Goal: Transaction & Acquisition: Download file/media

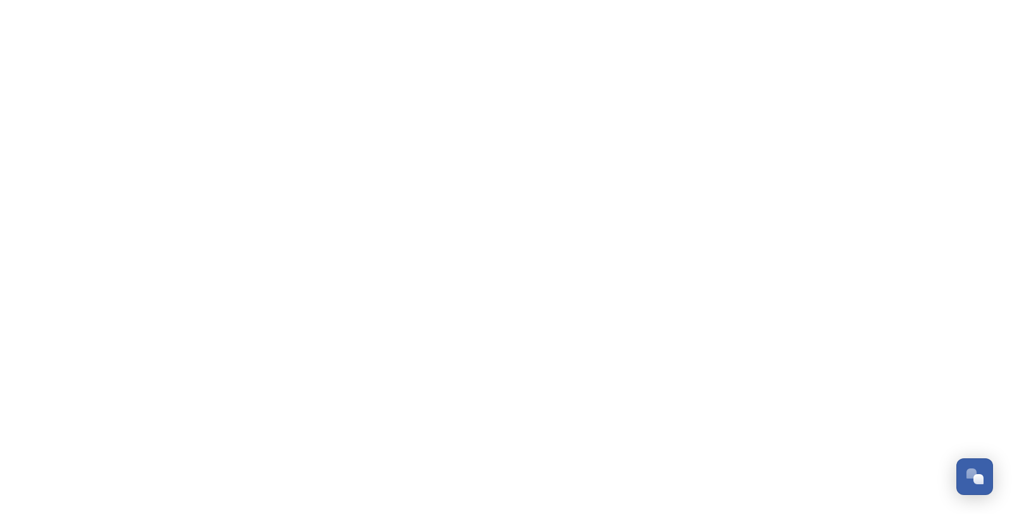
scroll to position [890, 0]
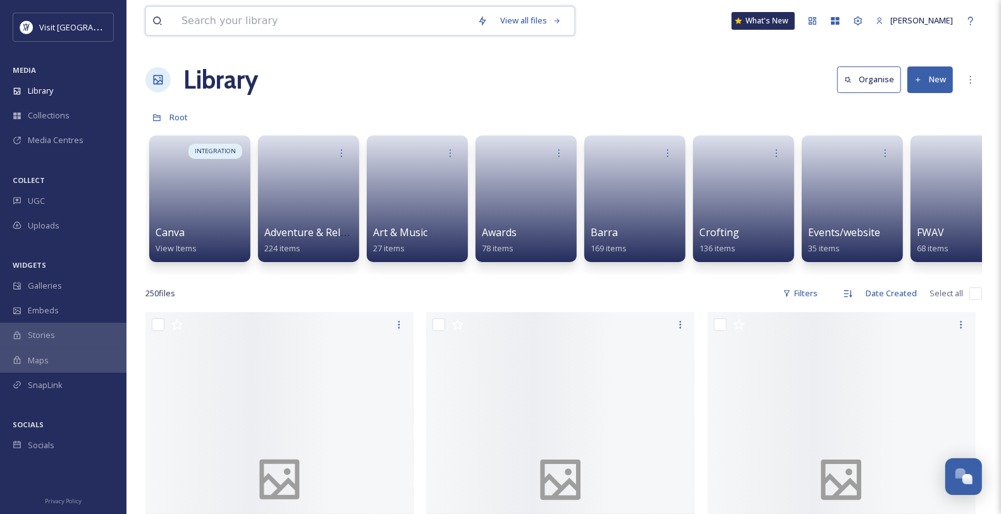
click at [228, 23] on input at bounding box center [323, 21] width 296 height 28
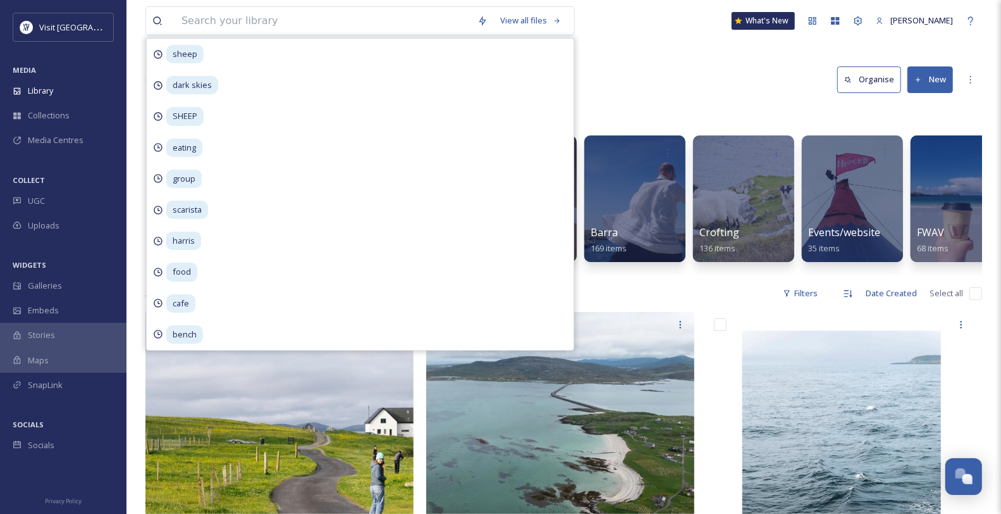
click at [632, 88] on div "Library Organise New" at bounding box center [563, 80] width 837 height 38
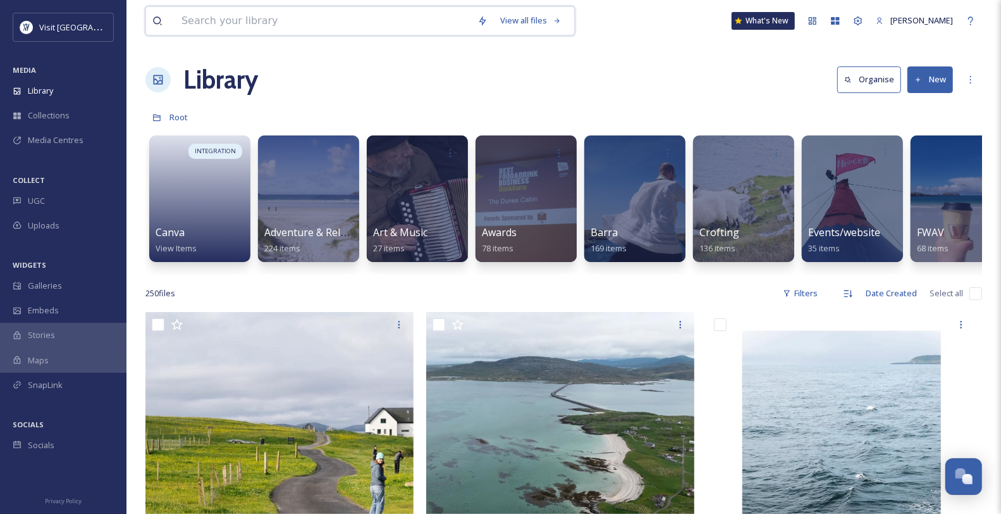
click at [247, 17] on input at bounding box center [323, 21] width 296 height 28
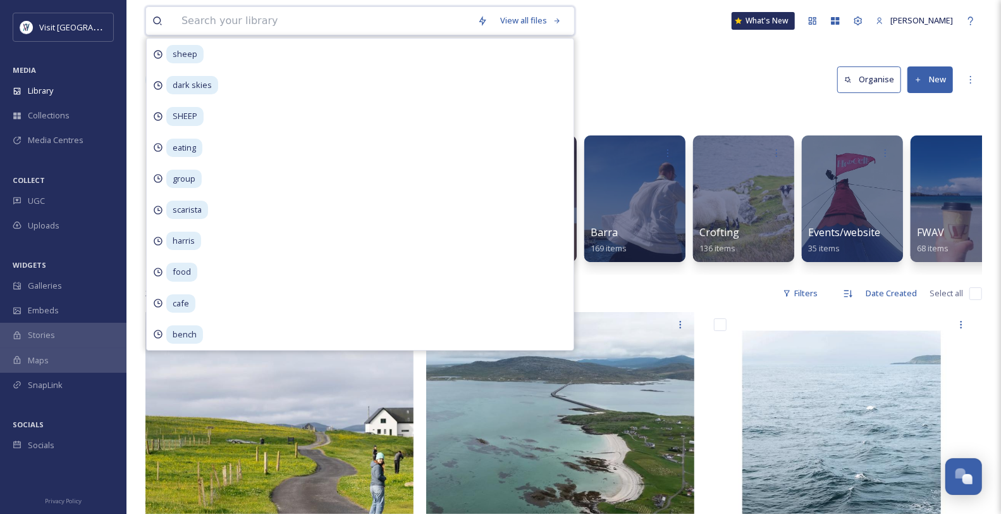
type input "n"
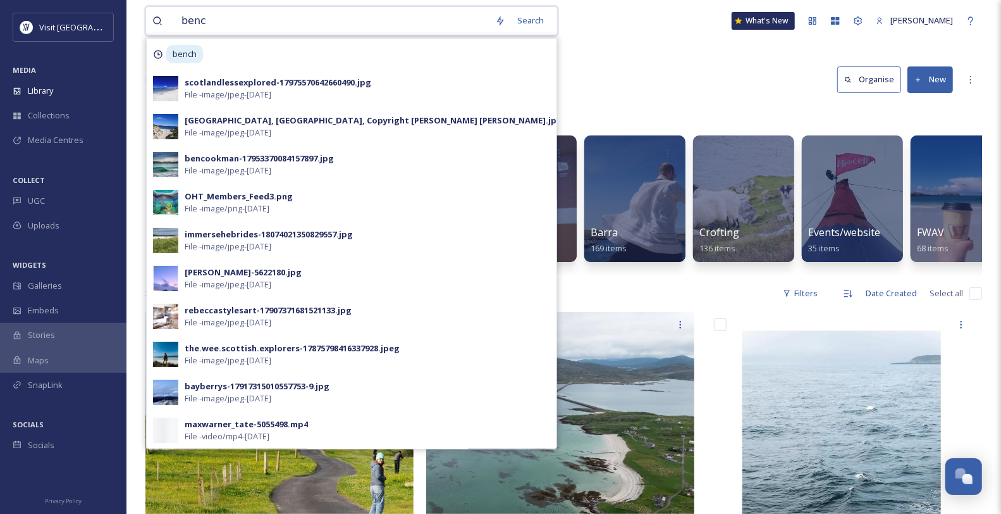
type input "bench"
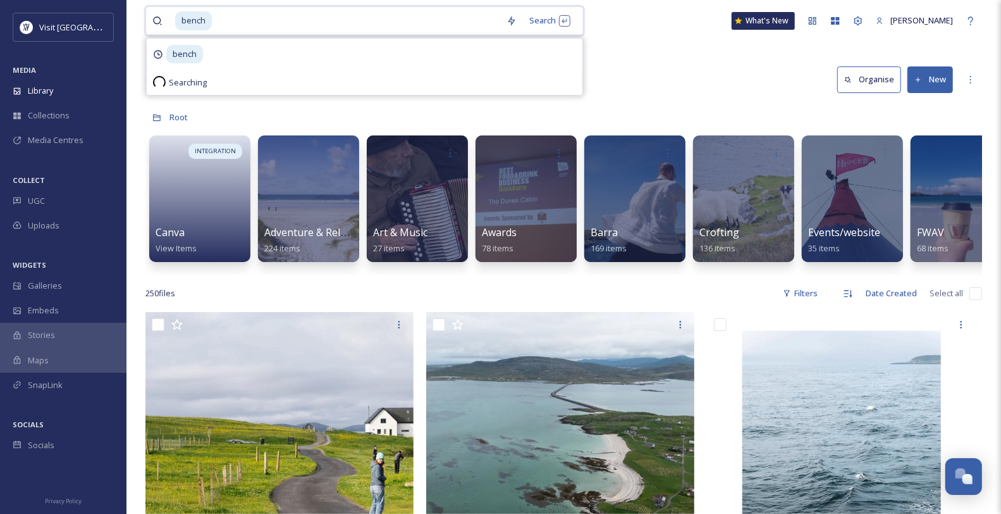
type input "n"
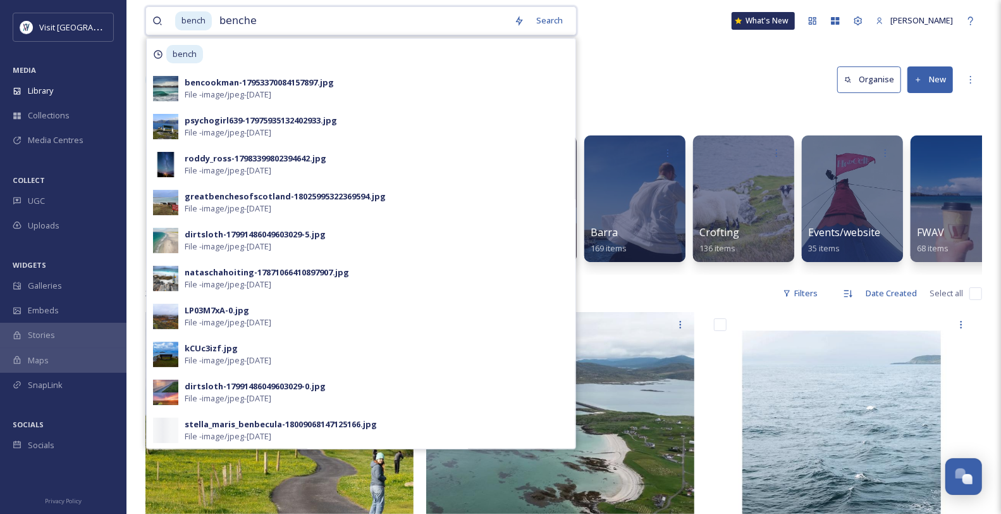
type input "benches"
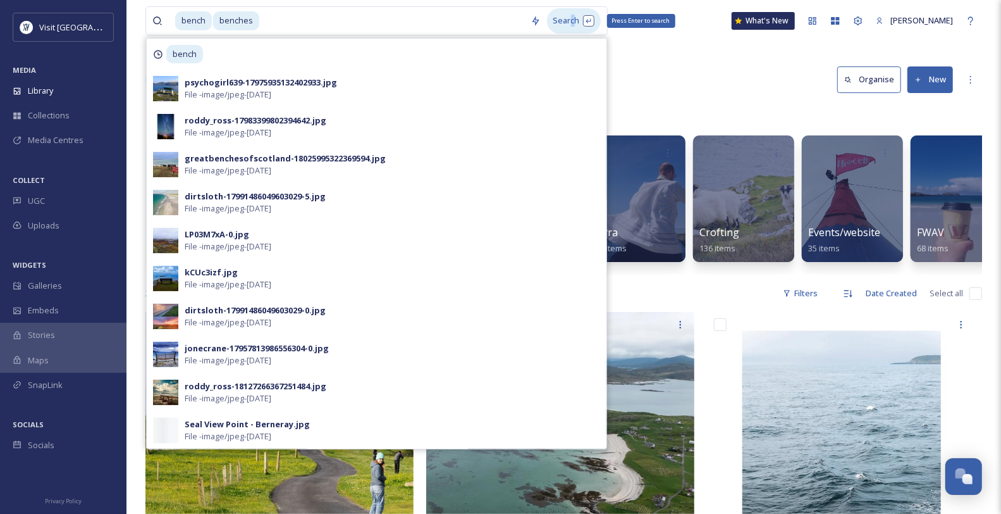
click at [585, 26] on div "Search Press Enter to search" at bounding box center [574, 20] width 54 height 25
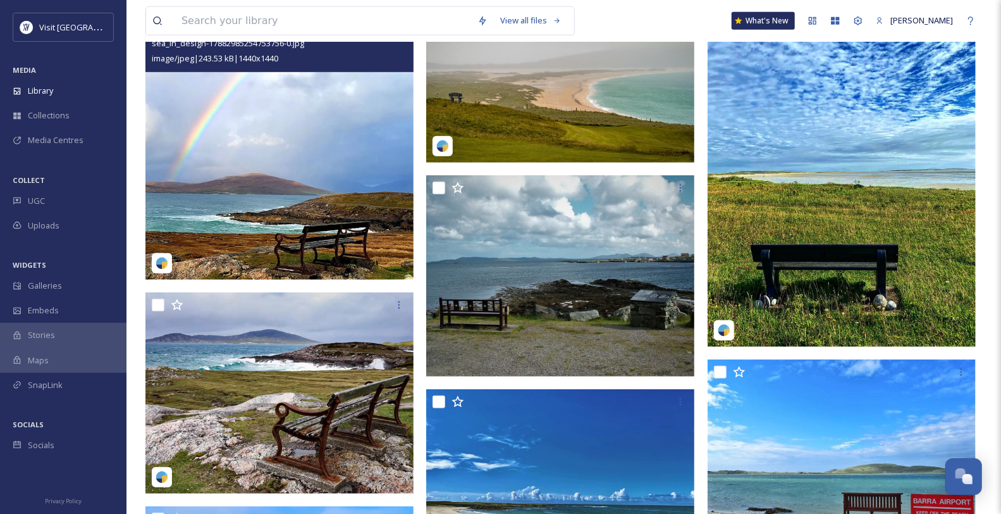
scroll to position [421, 0]
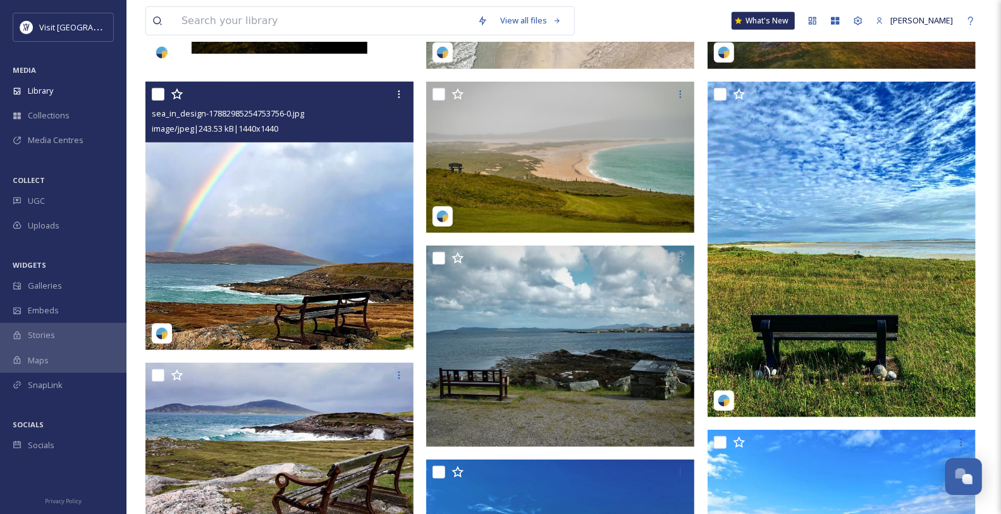
click at [359, 174] on img at bounding box center [279, 216] width 268 height 268
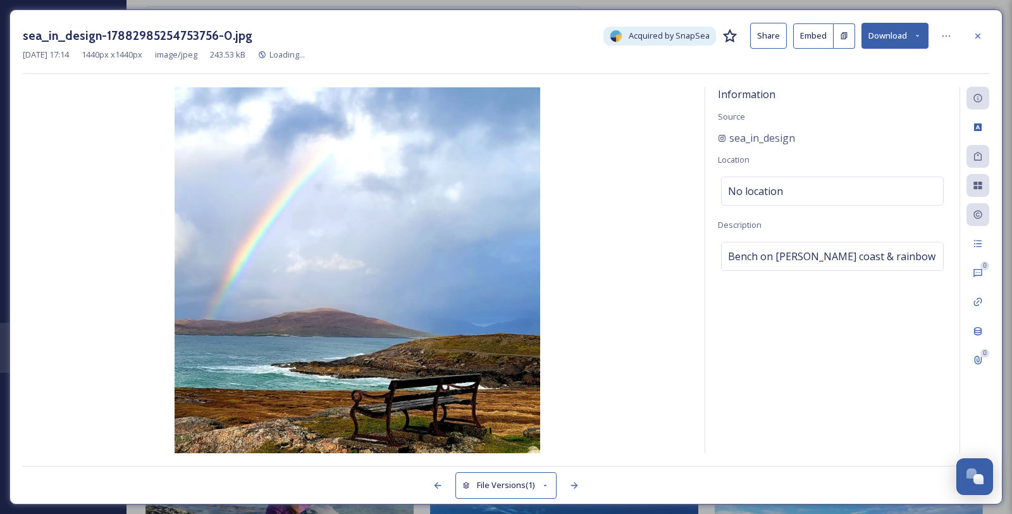
click at [925, 37] on button "Download" at bounding box center [895, 36] width 67 height 26
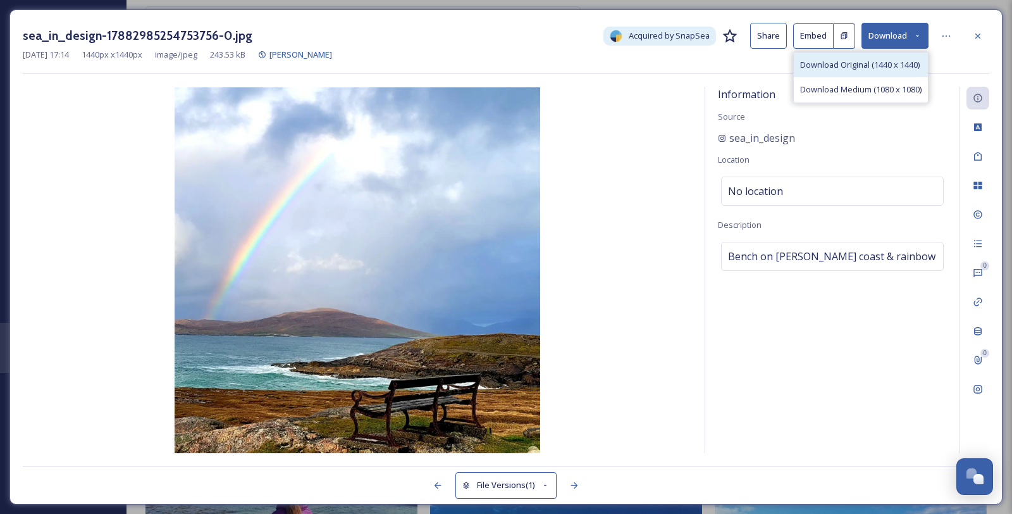
click at [868, 71] on span "Download Original (1440 x 1440)" at bounding box center [860, 65] width 120 height 12
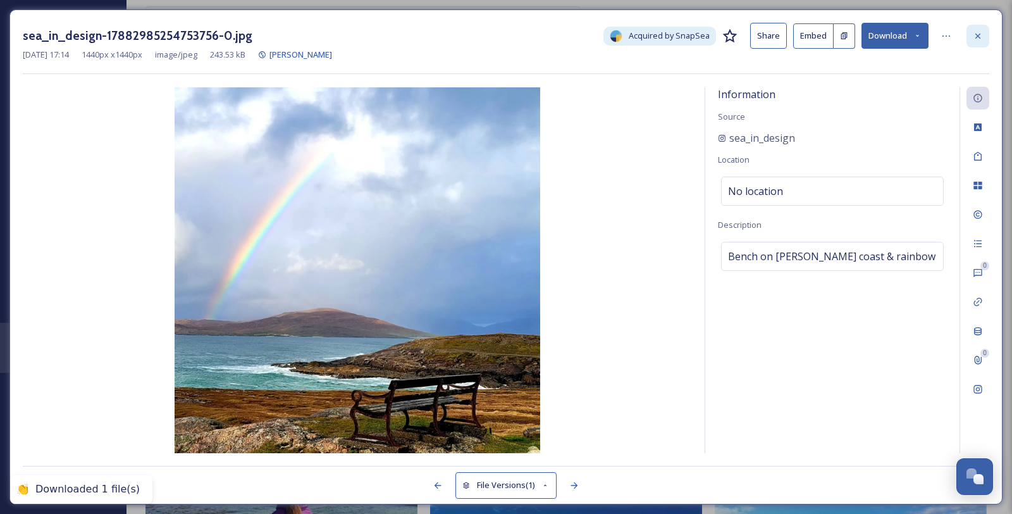
click at [975, 41] on icon at bounding box center [978, 36] width 10 height 10
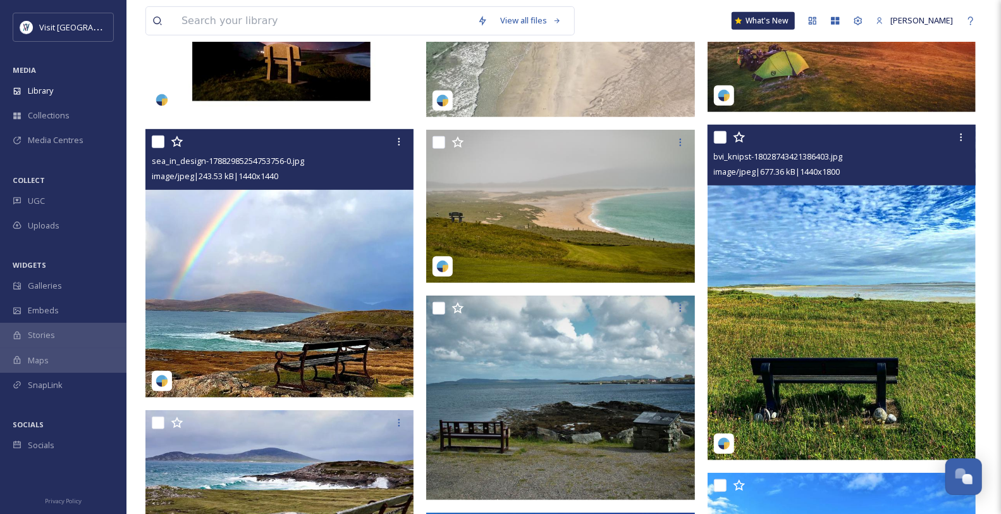
scroll to position [351, 0]
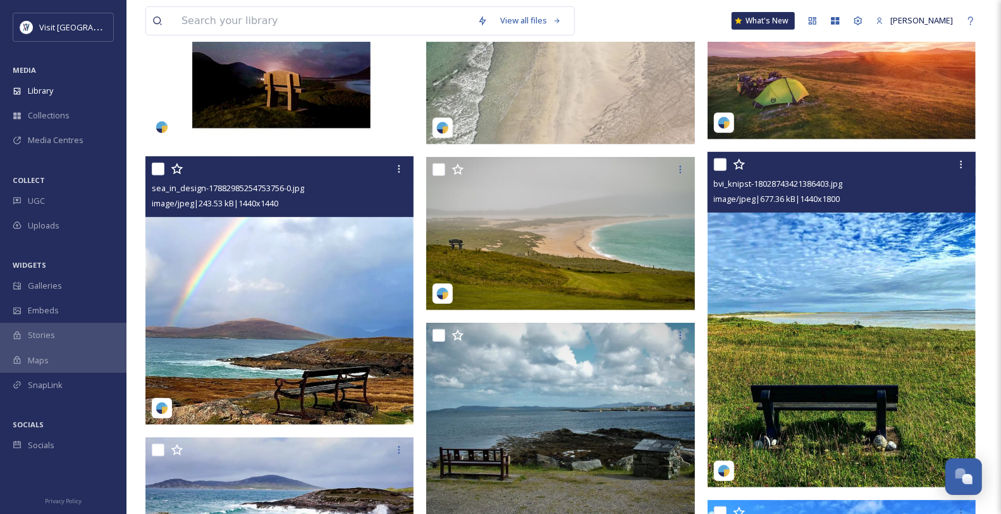
click at [893, 238] on img at bounding box center [842, 319] width 268 height 335
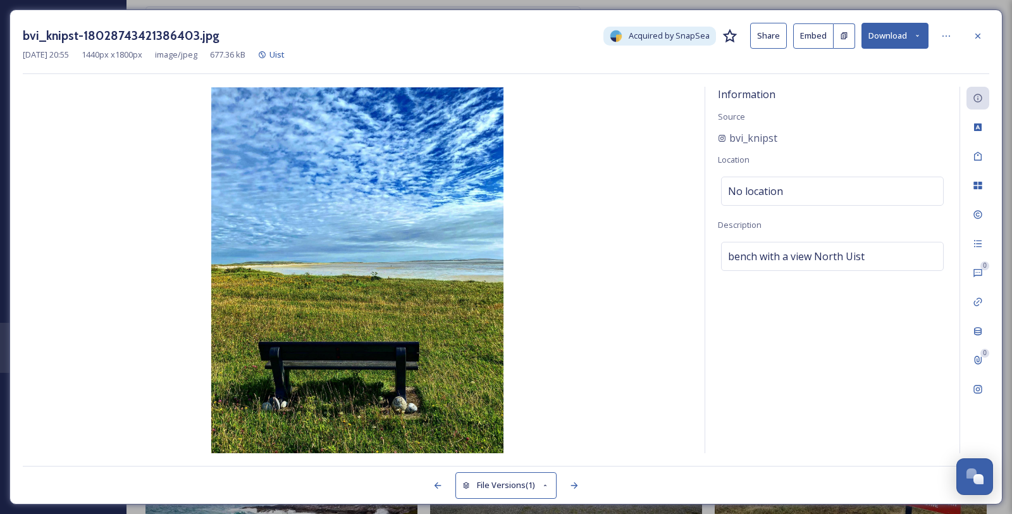
click at [913, 38] on icon at bounding box center [917, 36] width 8 height 8
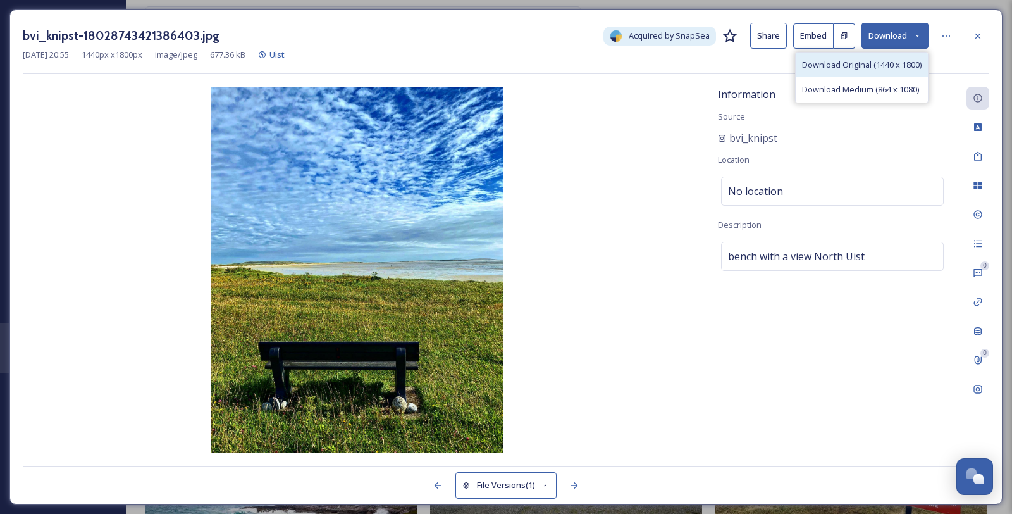
click at [874, 65] on span "Download Original (1440 x 1800)" at bounding box center [862, 65] width 120 height 12
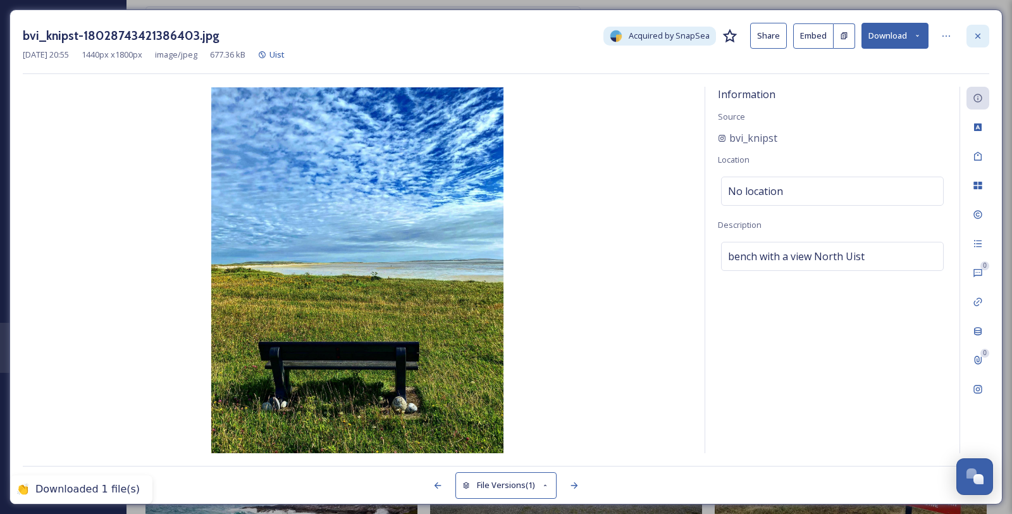
click at [976, 34] on icon at bounding box center [978, 36] width 10 height 10
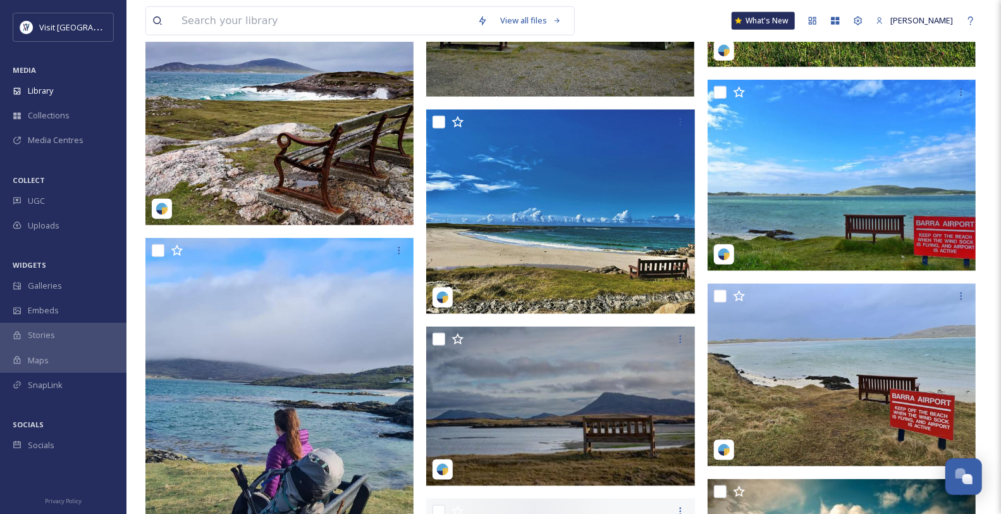
scroll to position [773, 0]
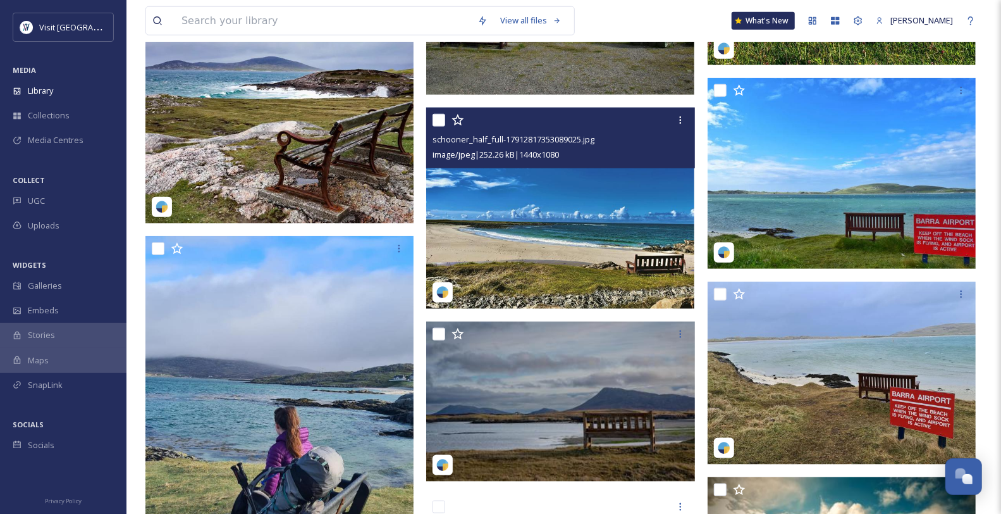
click at [657, 243] on img at bounding box center [560, 208] width 268 height 201
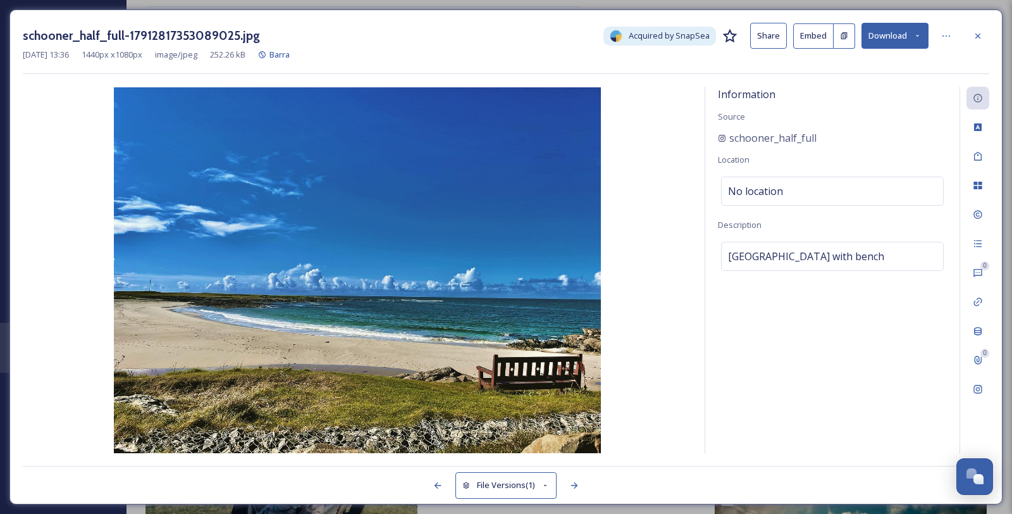
click at [918, 37] on icon at bounding box center [917, 36] width 8 height 8
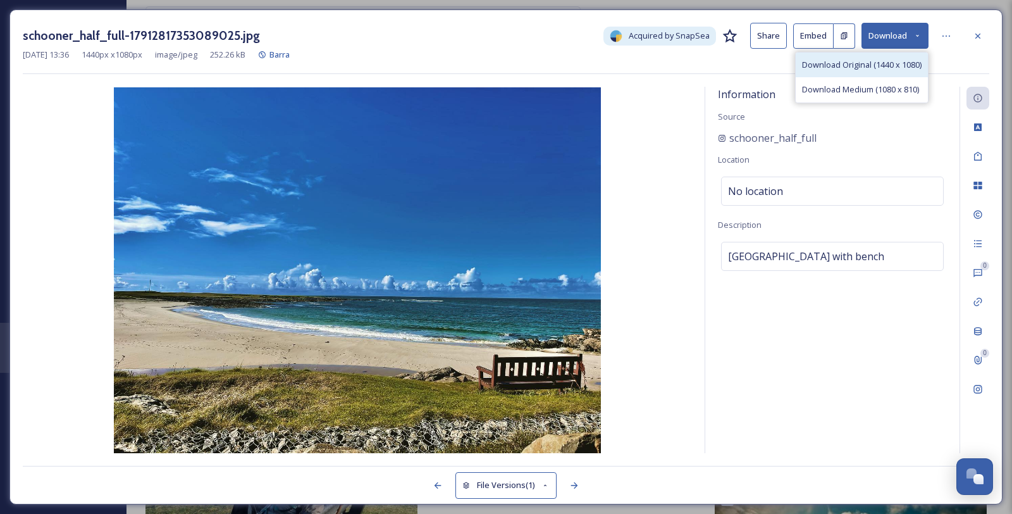
click at [900, 70] on span "Download Original (1440 x 1080)" at bounding box center [862, 65] width 120 height 12
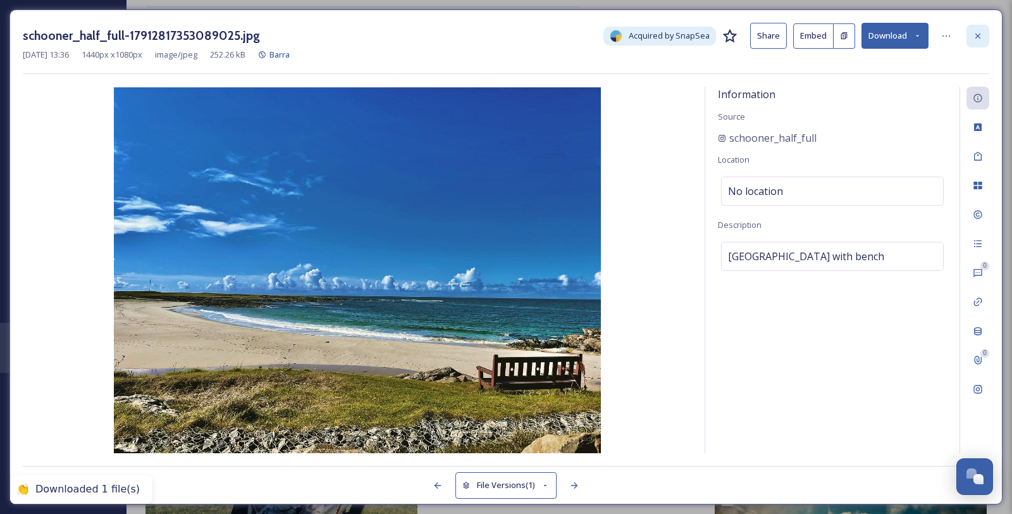
click at [978, 34] on icon at bounding box center [978, 36] width 10 height 10
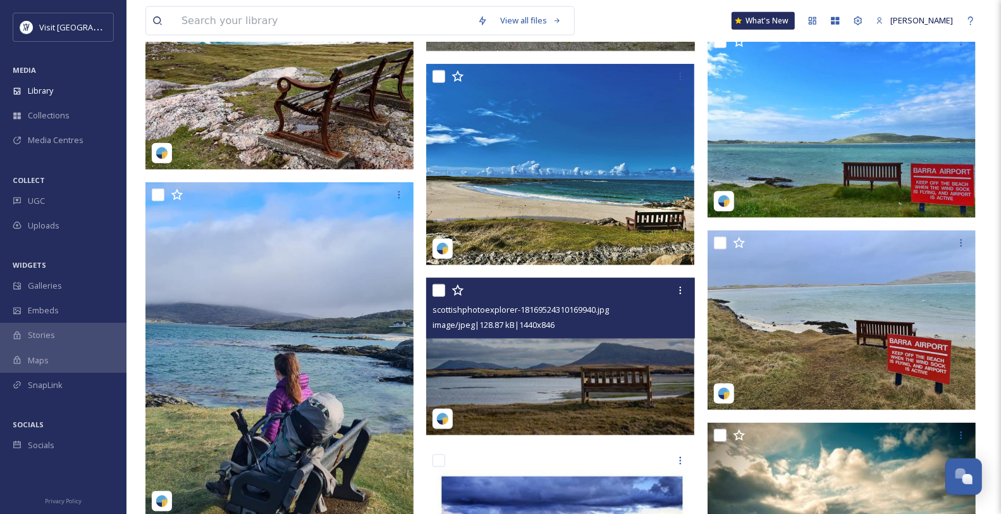
scroll to position [843, 0]
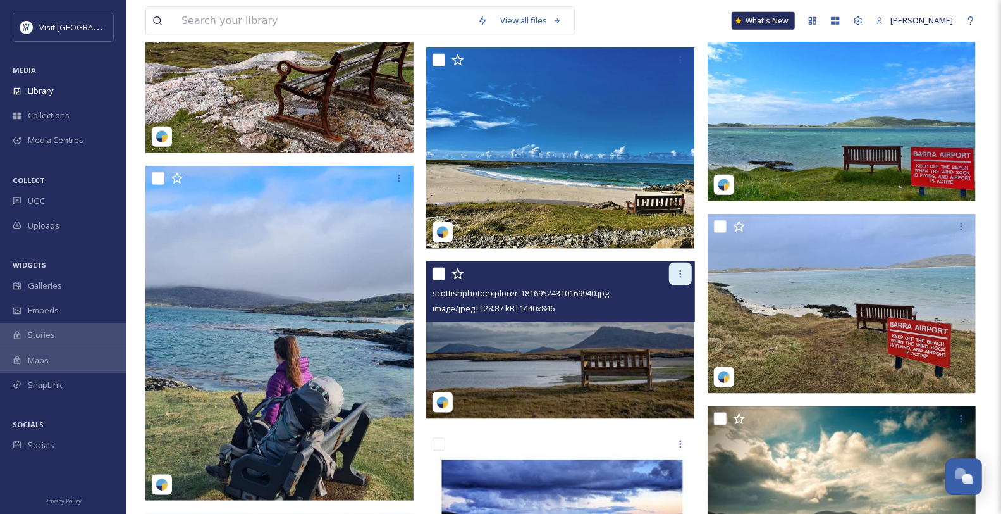
click at [674, 285] on div at bounding box center [680, 274] width 23 height 23
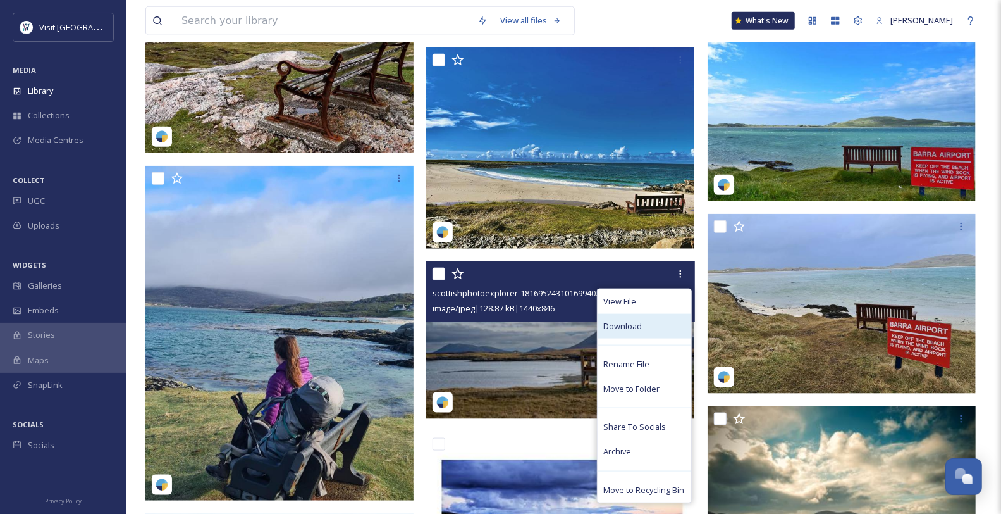
click at [636, 338] on div "Download" at bounding box center [645, 326] width 94 height 25
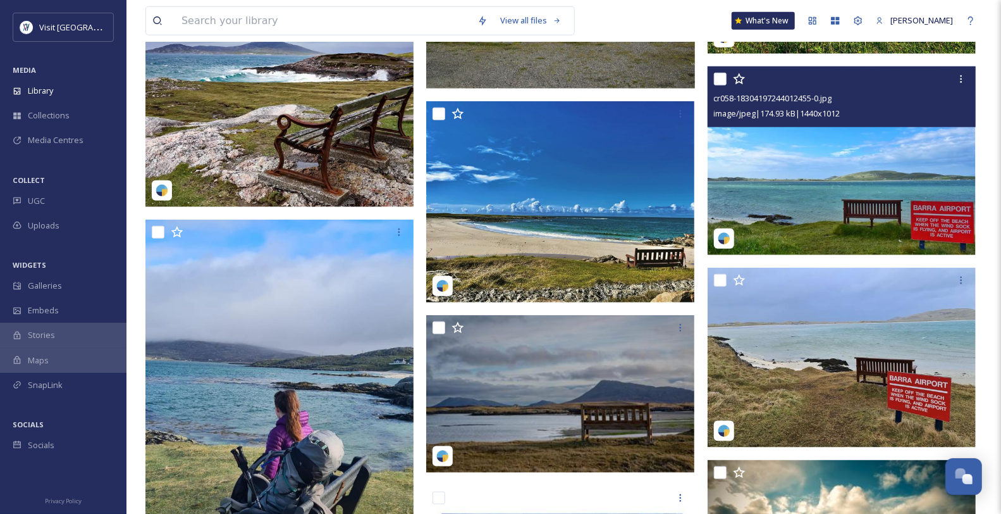
scroll to position [773, 0]
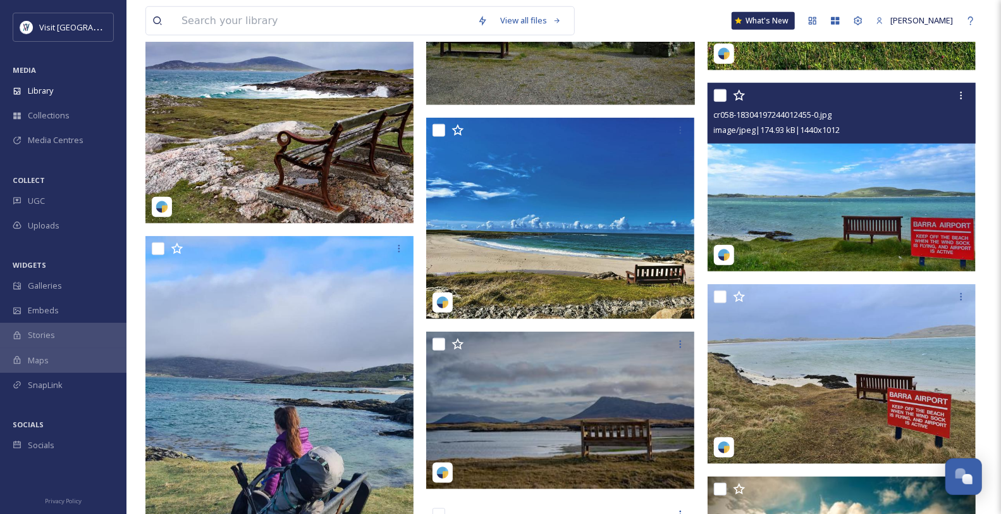
click at [864, 174] on img at bounding box center [842, 177] width 268 height 189
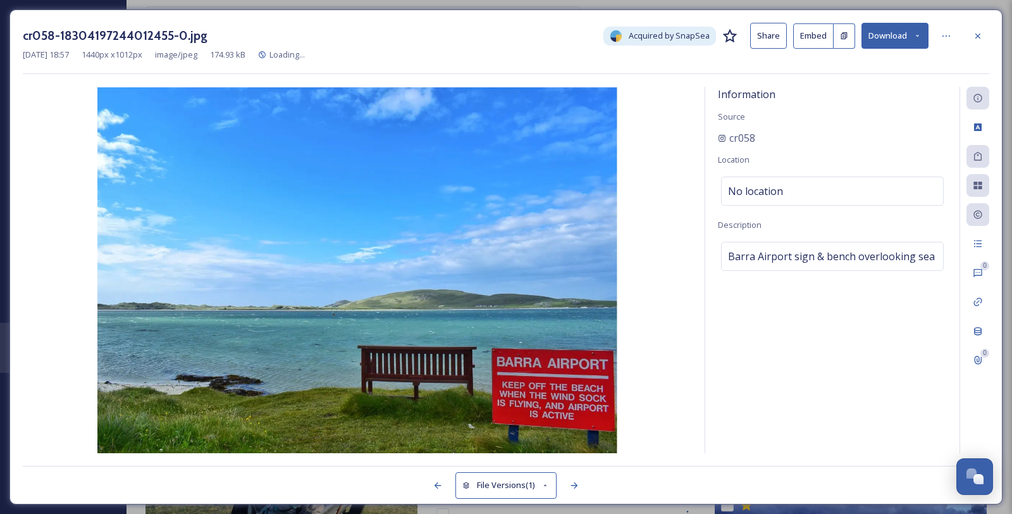
click at [915, 36] on icon at bounding box center [917, 36] width 8 height 8
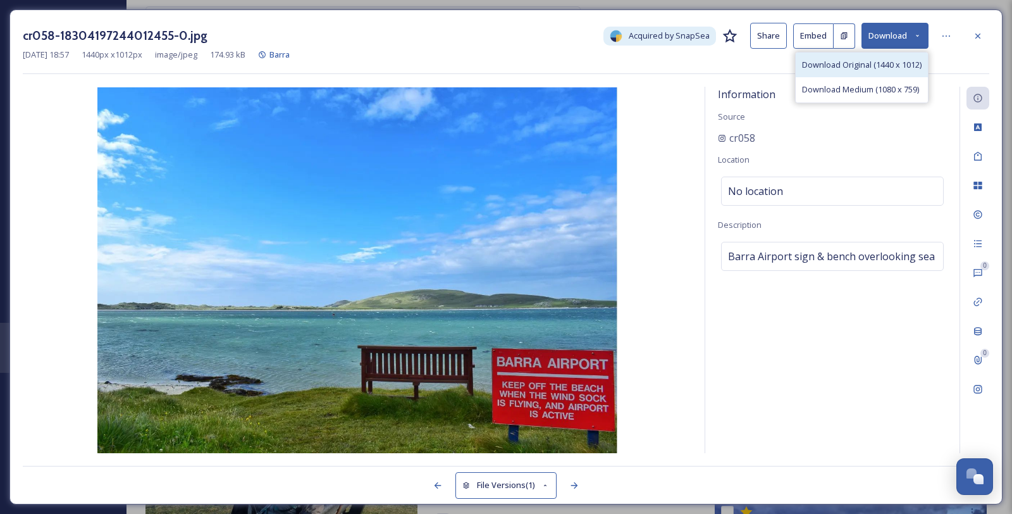
click at [855, 65] on span "Download Original (1440 x 1012)" at bounding box center [862, 65] width 120 height 12
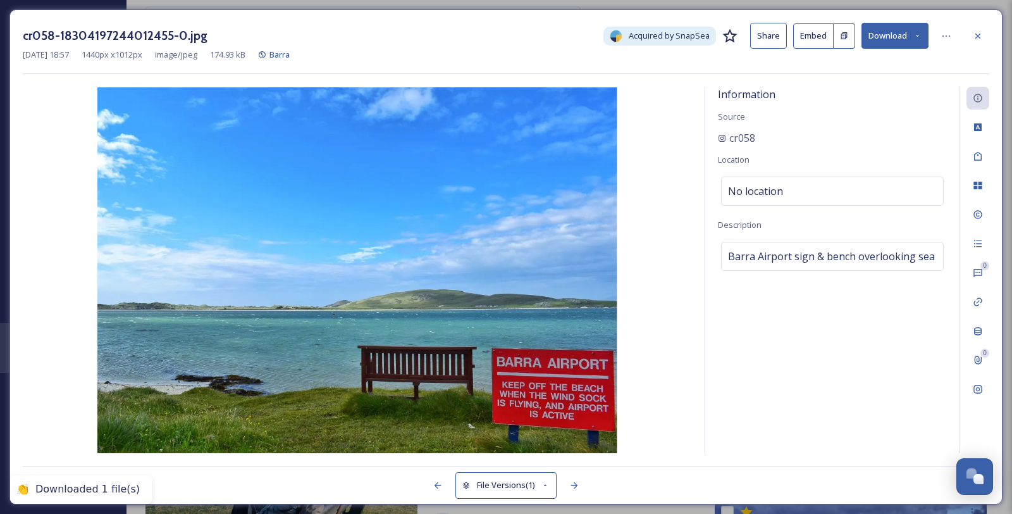
click at [982, 31] on icon at bounding box center [978, 36] width 10 height 10
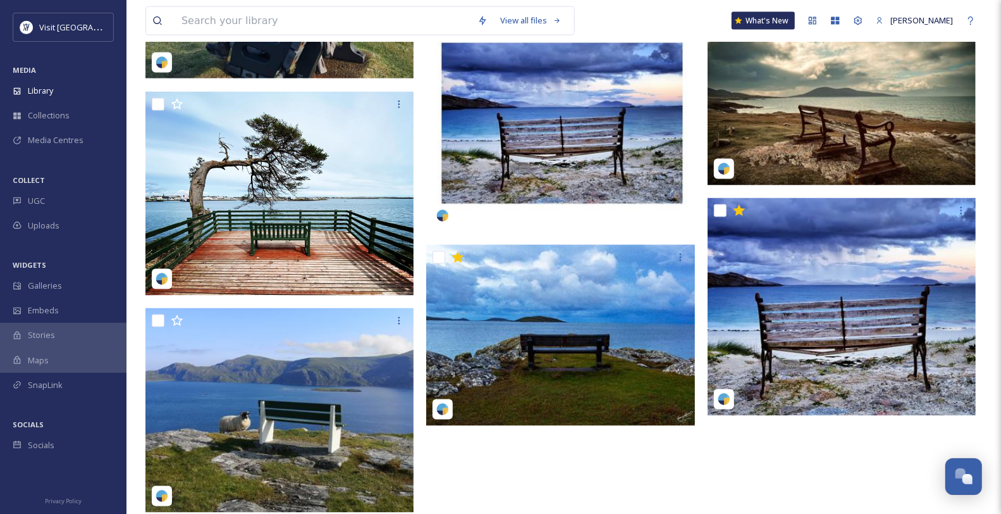
scroll to position [1335, 0]
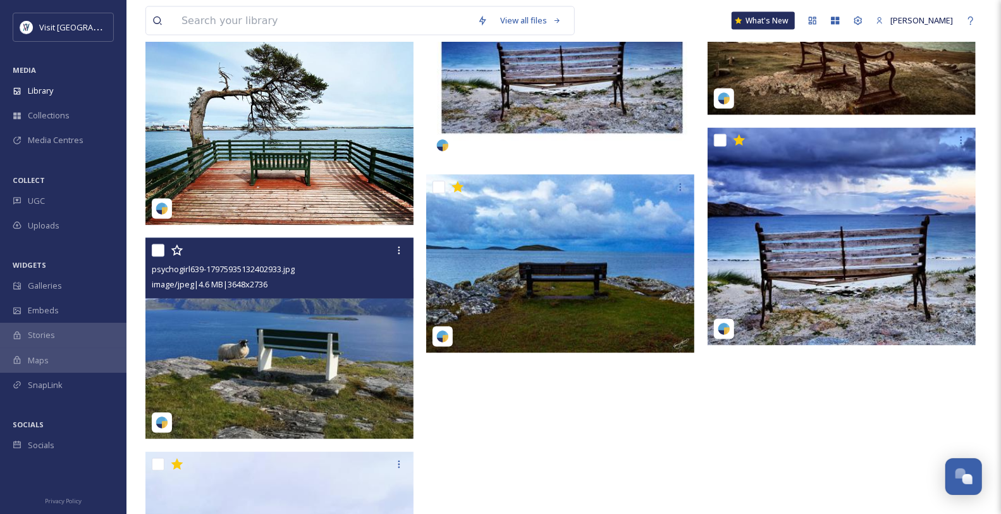
click at [338, 357] on img at bounding box center [279, 338] width 268 height 201
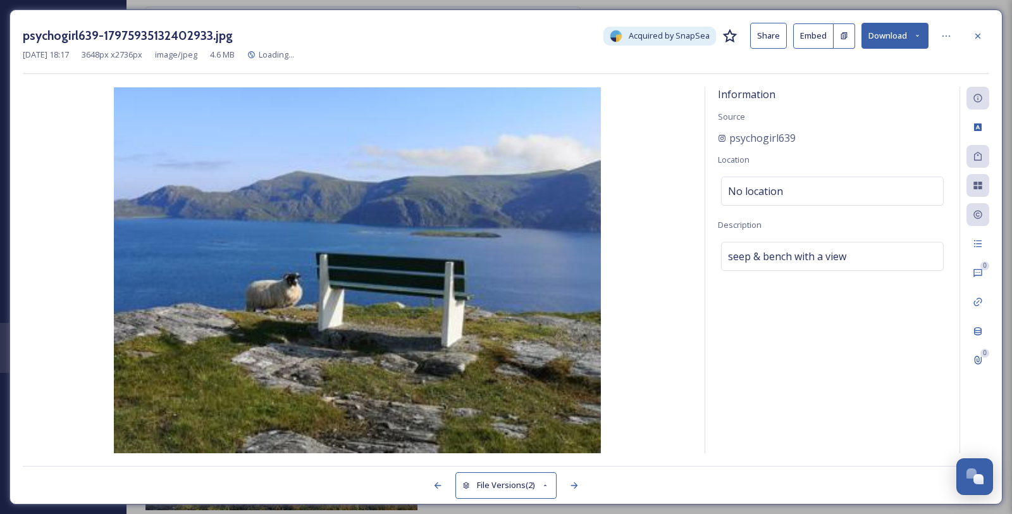
click at [920, 32] on icon at bounding box center [917, 36] width 8 height 8
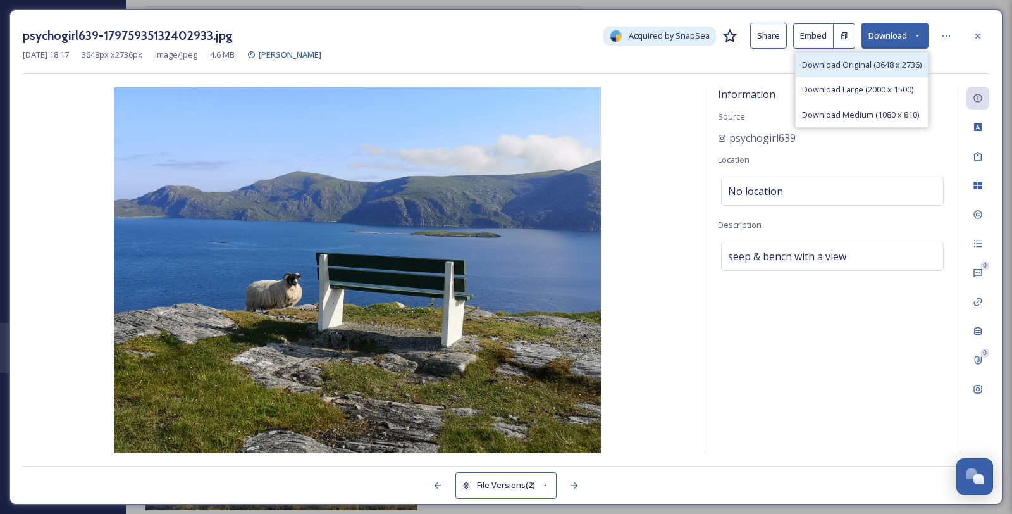
click at [860, 71] on span "Download Original (3648 x 2736)" at bounding box center [862, 65] width 120 height 12
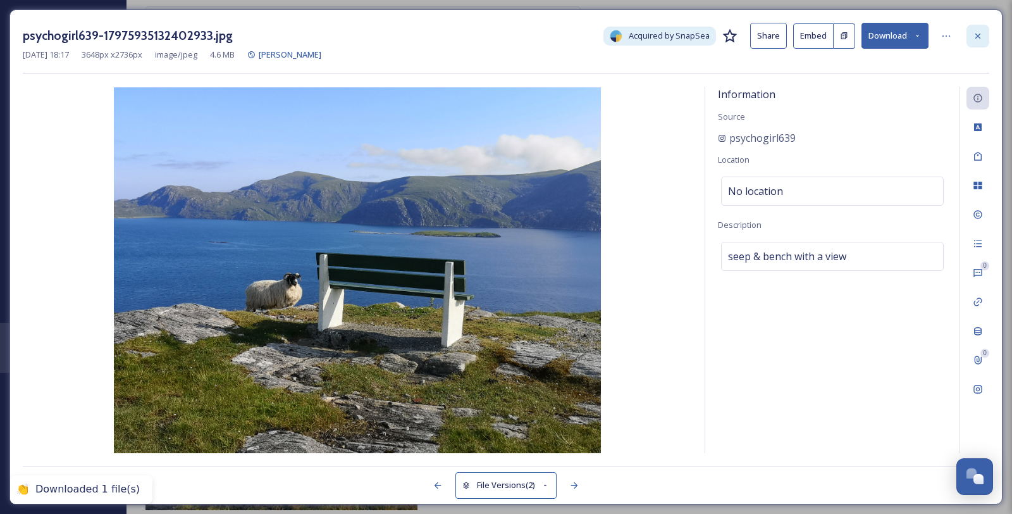
click at [979, 34] on icon at bounding box center [978, 36] width 10 height 10
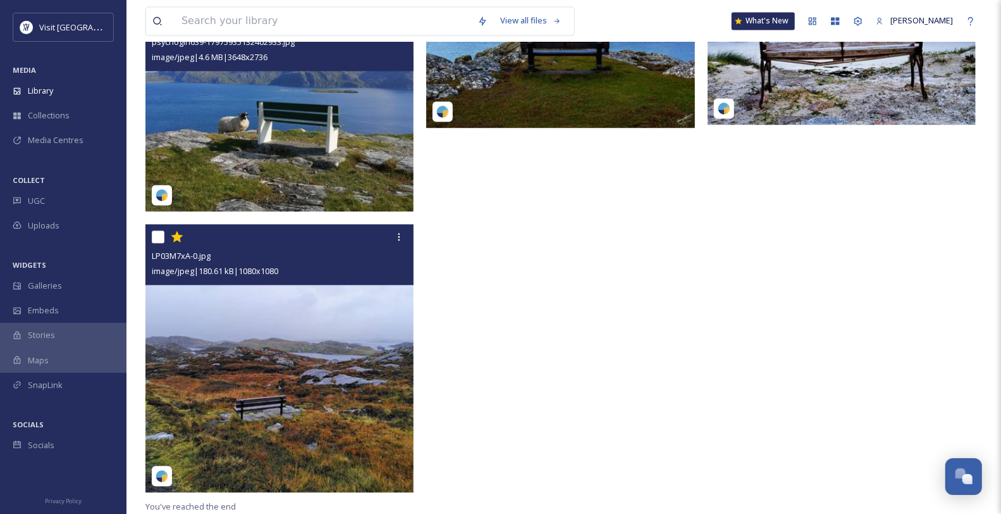
click at [342, 316] on img at bounding box center [279, 358] width 268 height 268
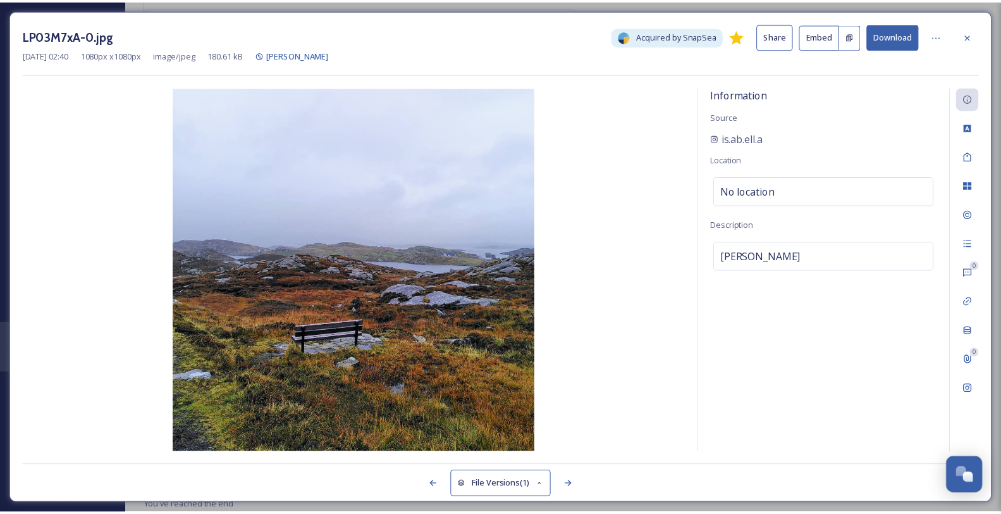
scroll to position [1304, 0]
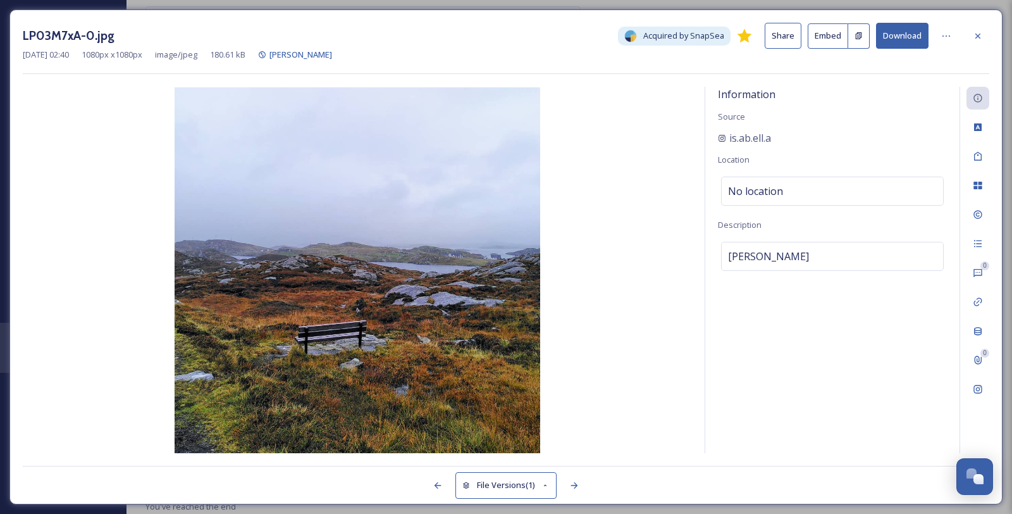
click at [911, 40] on button "Download" at bounding box center [902, 36] width 53 height 26
click at [979, 33] on icon at bounding box center [978, 36] width 10 height 10
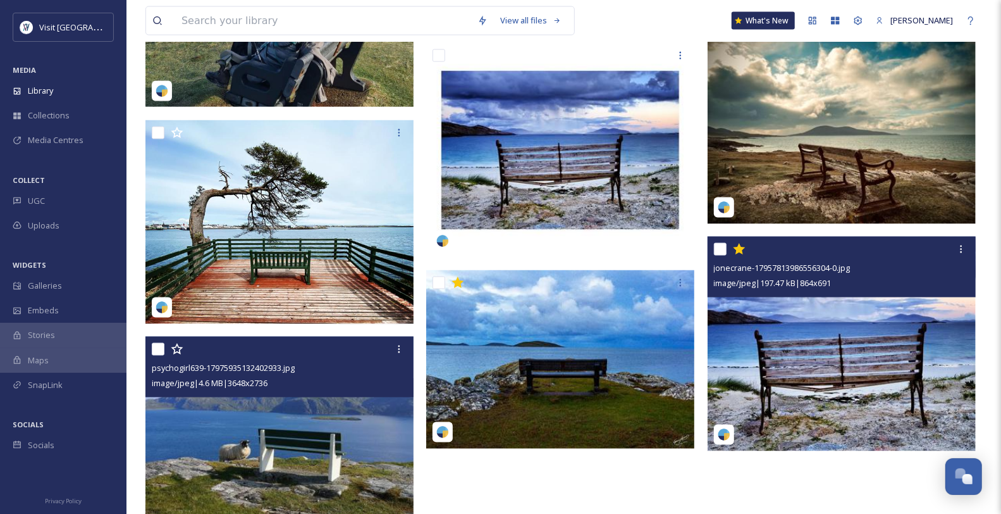
scroll to position [1304, 0]
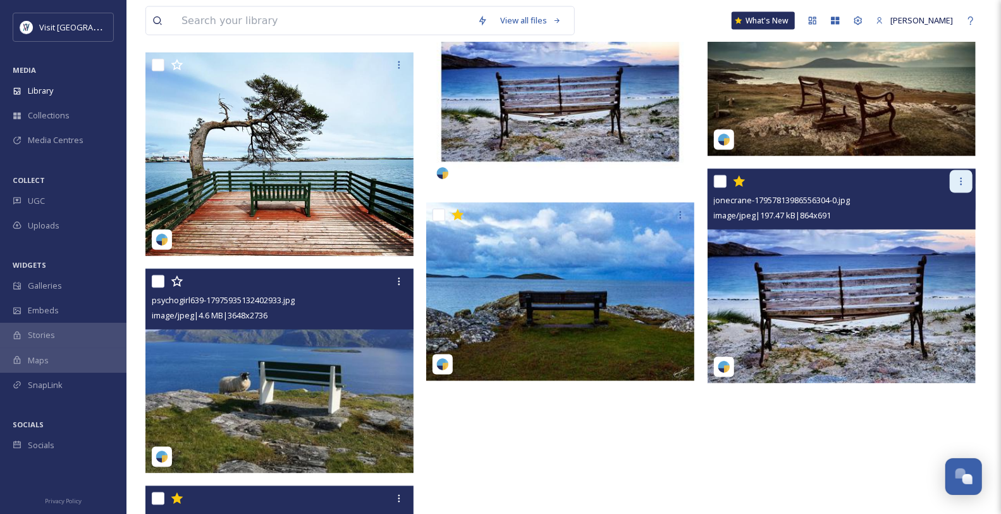
click at [959, 193] on div at bounding box center [961, 181] width 23 height 23
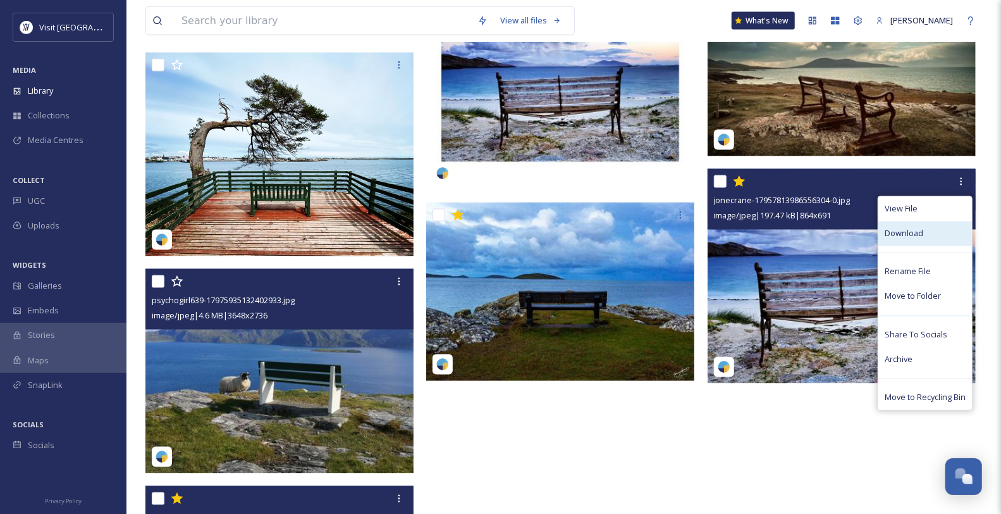
click at [918, 246] on div "Download" at bounding box center [926, 233] width 94 height 25
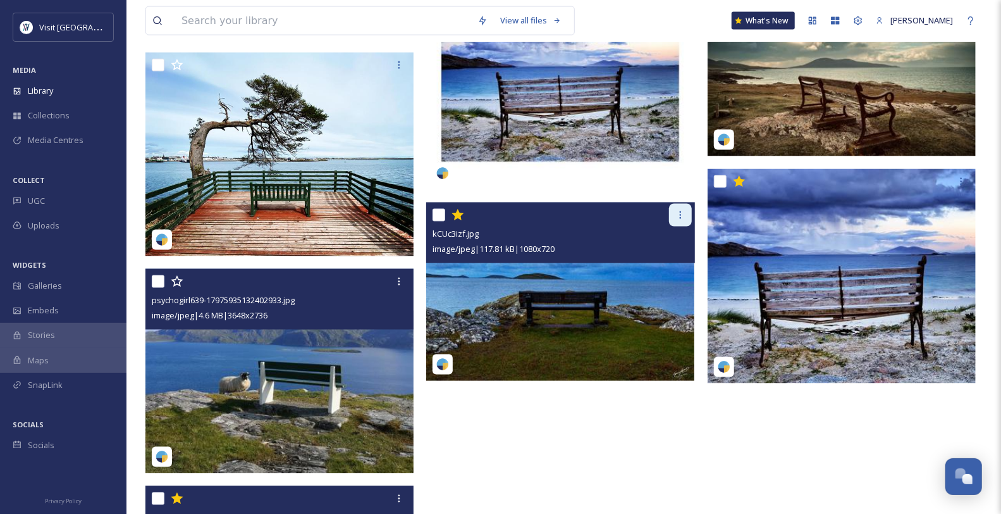
click at [679, 226] on div at bounding box center [680, 215] width 23 height 23
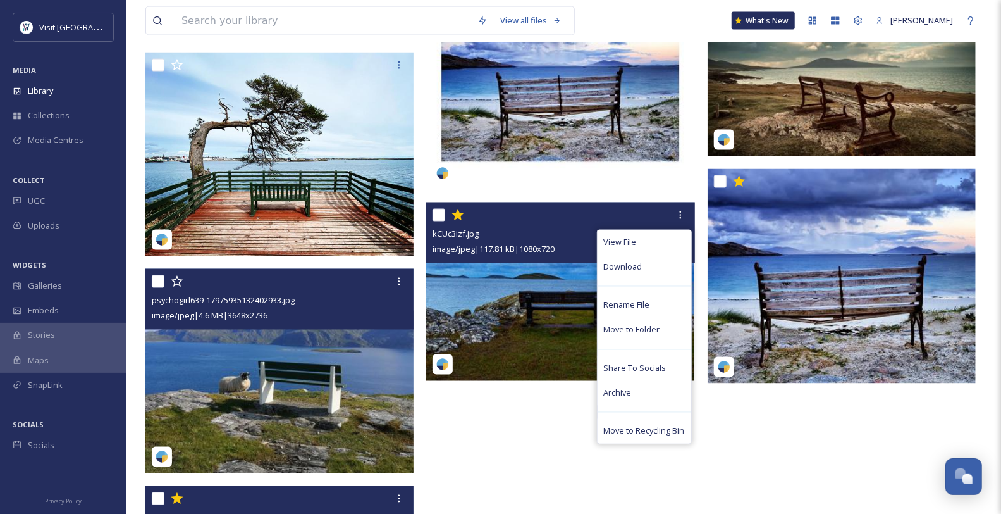
click at [510, 255] on span "image/jpeg | 117.81 kB | 1080 x 720" at bounding box center [494, 249] width 122 height 11
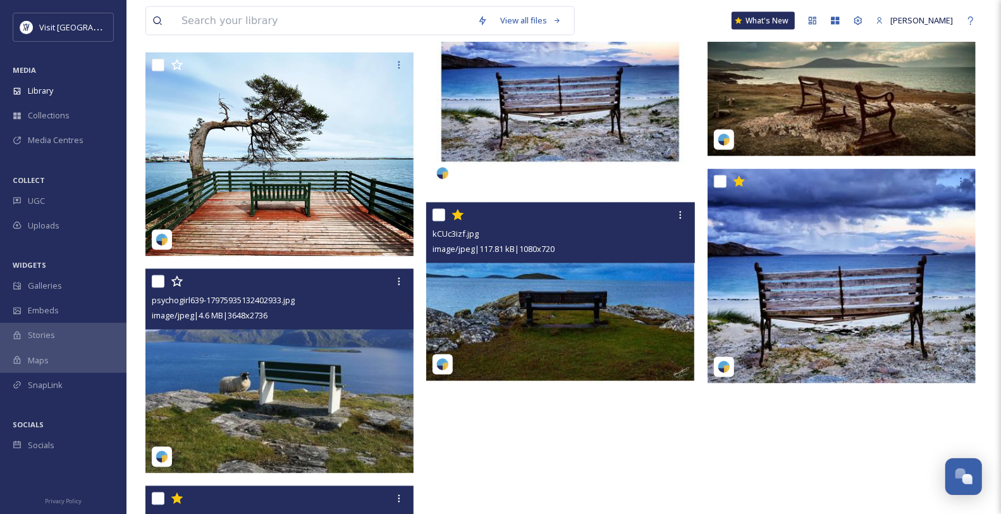
click at [510, 255] on span "image/jpeg | 117.81 kB | 1080 x 720" at bounding box center [494, 249] width 122 height 11
click at [544, 312] on img at bounding box center [560, 291] width 268 height 179
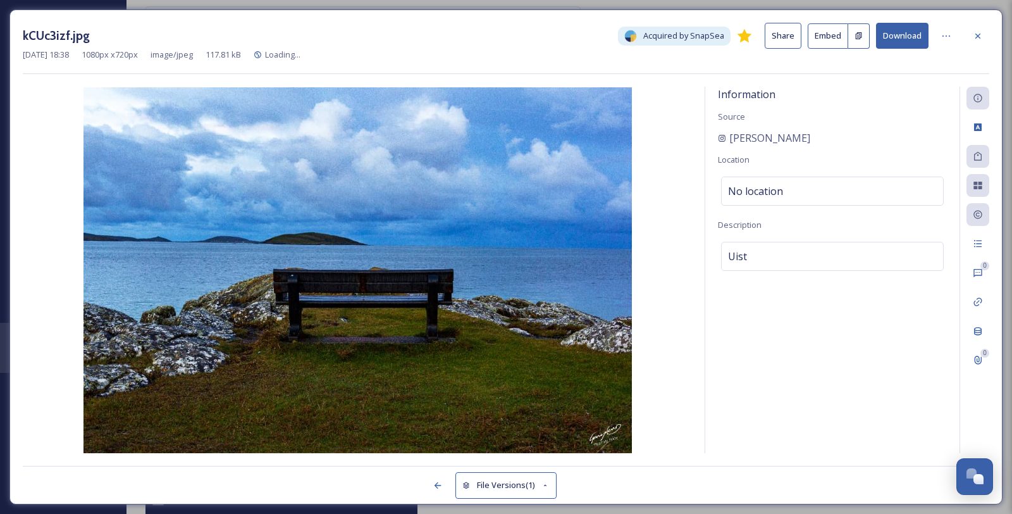
click at [910, 35] on button "Download" at bounding box center [902, 36] width 53 height 26
click at [983, 36] on icon at bounding box center [978, 36] width 10 height 10
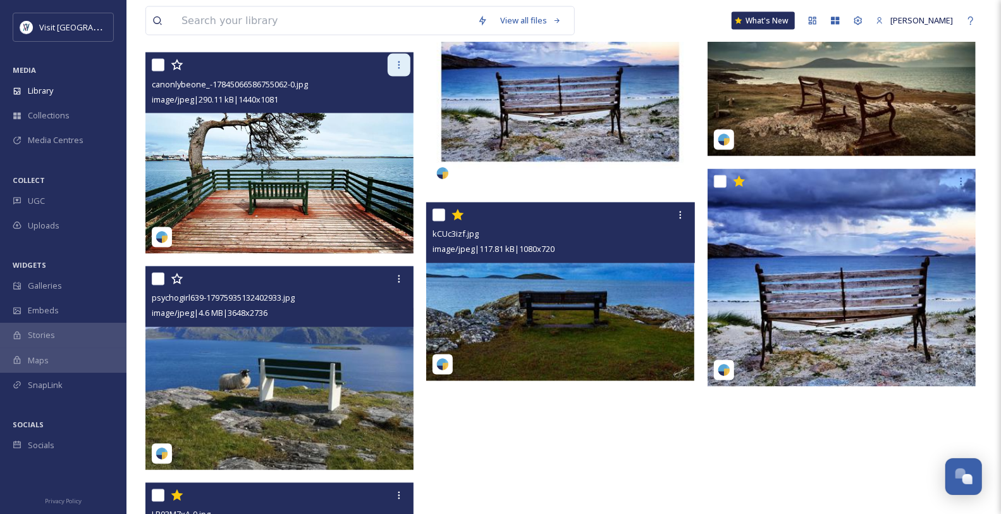
click at [399, 69] on icon at bounding box center [400, 65] width 2 height 8
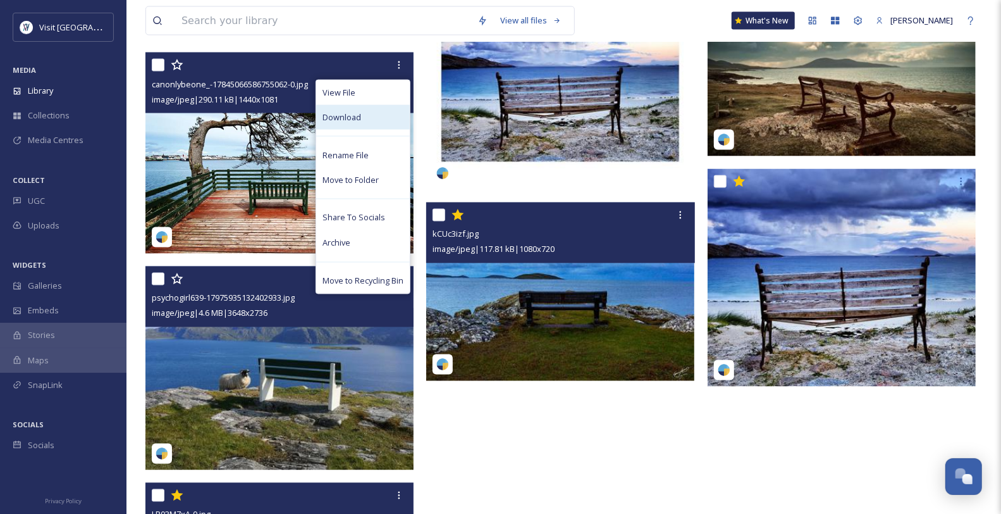
click at [349, 130] on div "Download" at bounding box center [363, 117] width 94 height 25
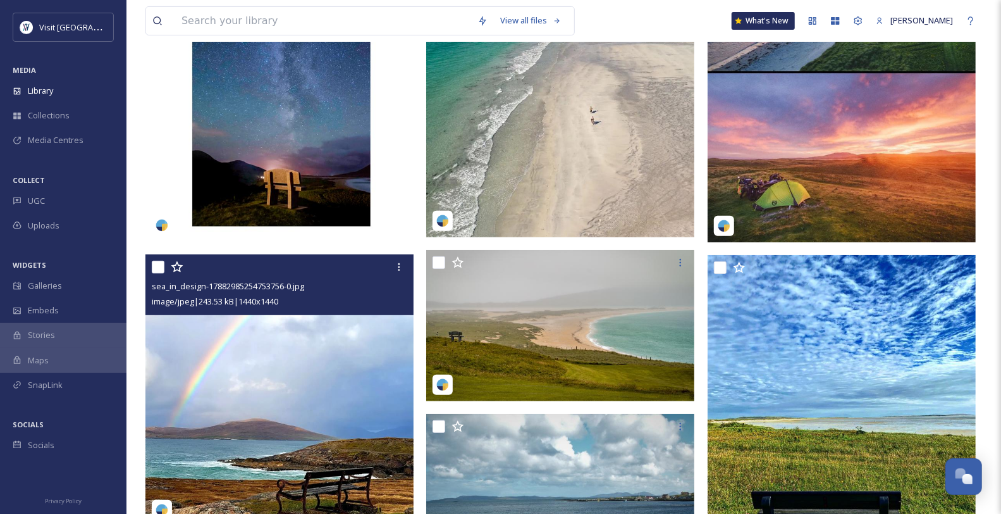
scroll to position [251, 0]
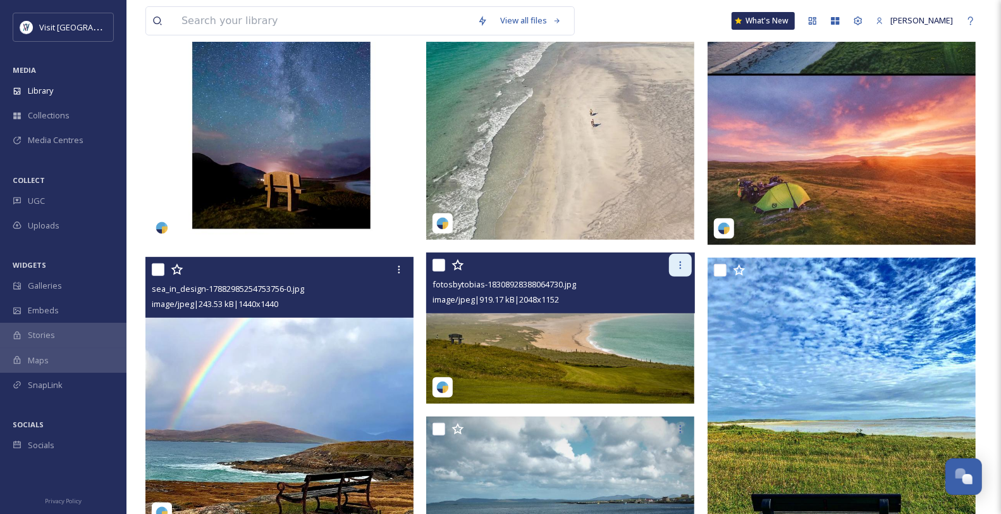
click at [681, 270] on icon at bounding box center [681, 265] width 10 height 10
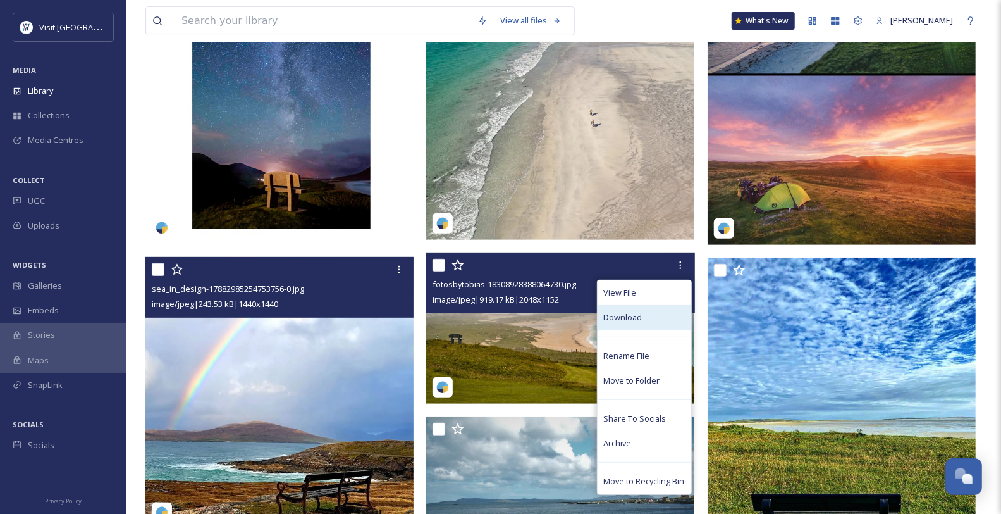
click at [639, 330] on div "Download" at bounding box center [645, 317] width 94 height 25
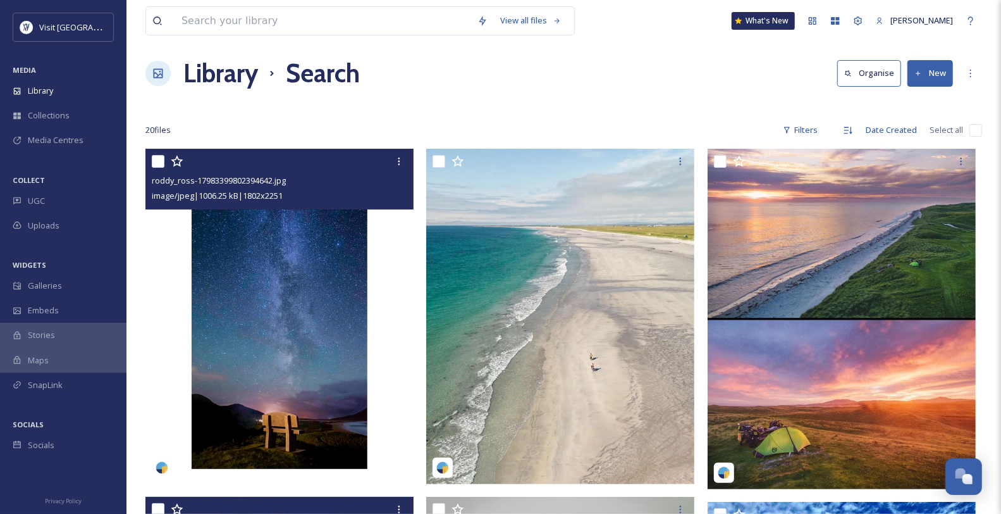
scroll to position [0, 0]
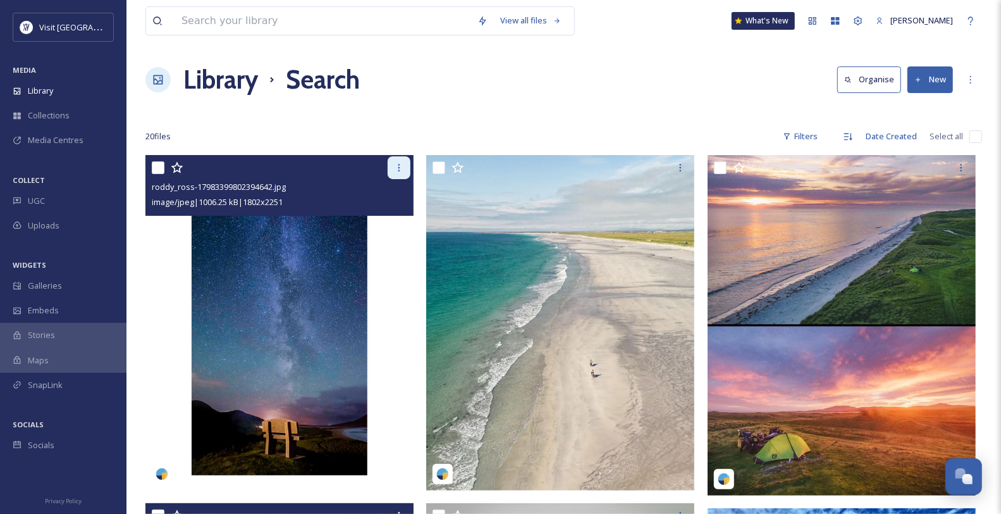
click at [397, 179] on div at bounding box center [399, 167] width 23 height 23
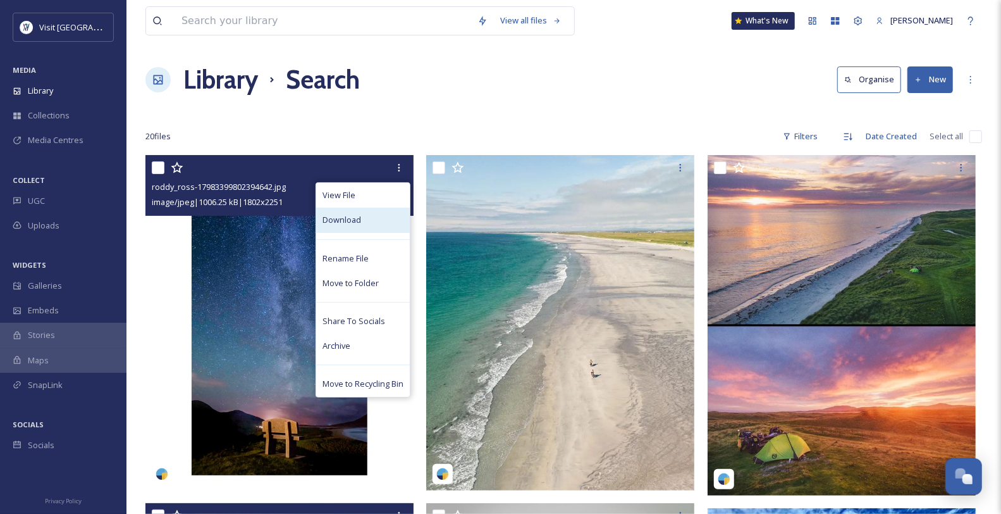
click at [373, 232] on div "Download" at bounding box center [363, 219] width 94 height 25
